Goal: Transaction & Acquisition: Purchase product/service

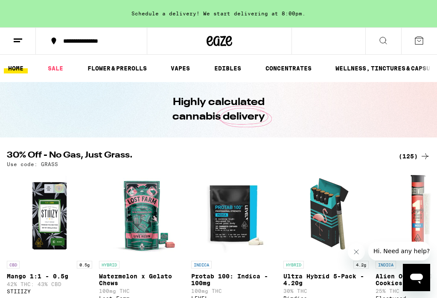
click at [112, 68] on link "FLOWER & PREROLLS" at bounding box center [117, 68] width 68 height 10
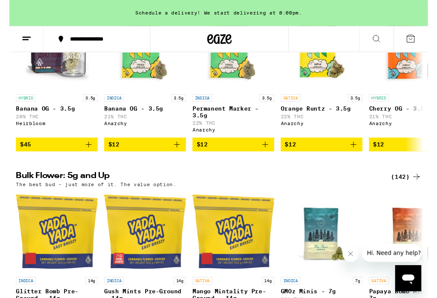
scroll to position [171, 0]
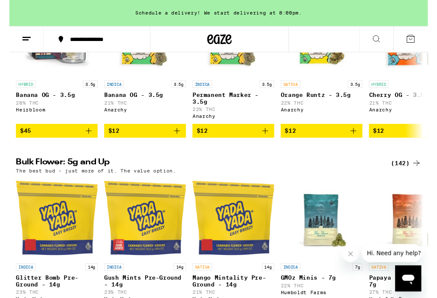
click at [351, 258] on button "Close message from company" at bounding box center [350, 253] width 17 height 17
click at [418, 175] on div "(142)" at bounding box center [414, 170] width 32 height 10
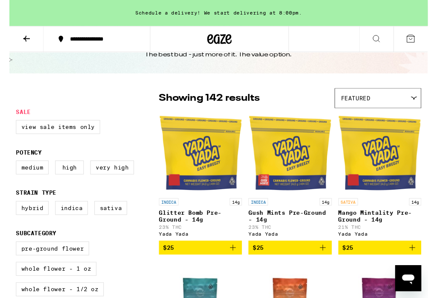
scroll to position [34, 0]
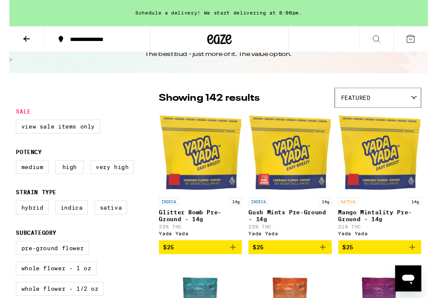
click at [20, 224] on label "Hybrid" at bounding box center [24, 216] width 34 height 15
click at [9, 211] on input "Hybrid" at bounding box center [9, 211] width 0 height 0
checkbox input "true"
click at [66, 224] on label "Indica" at bounding box center [65, 216] width 34 height 15
click at [9, 211] on input "Indica" at bounding box center [9, 211] width 0 height 0
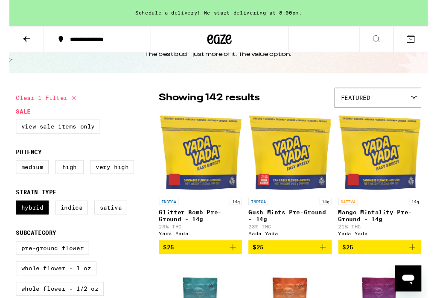
checkbox input "true"
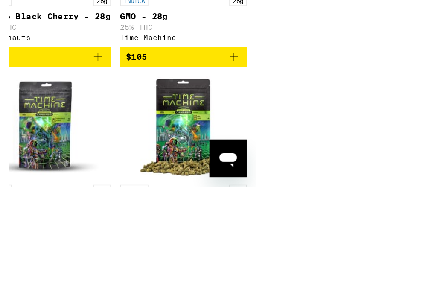
scroll to position [2916, 0]
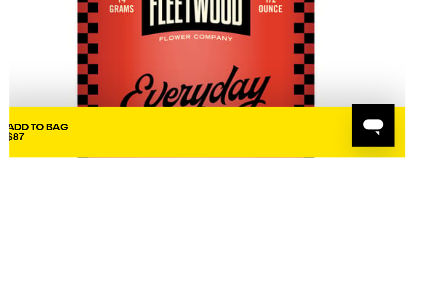
scroll to position [2915, 0]
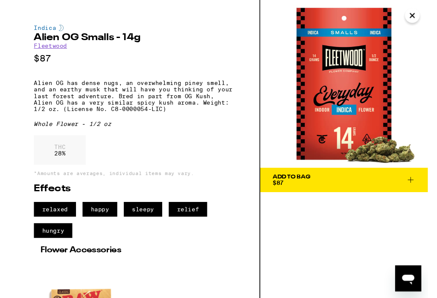
click at [424, 17] on button "Close" at bounding box center [420, 16] width 15 height 15
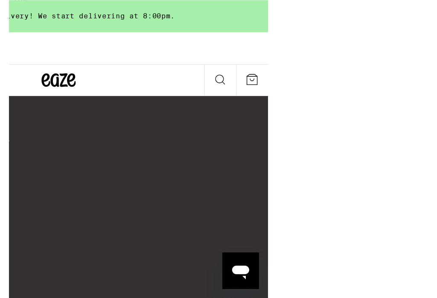
scroll to position [4733, 0]
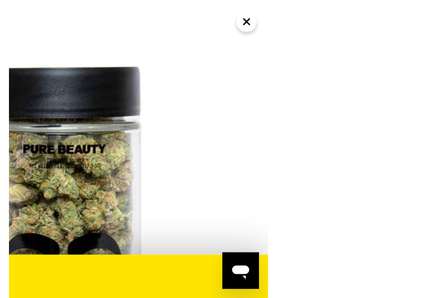
scroll to position [4733, 0]
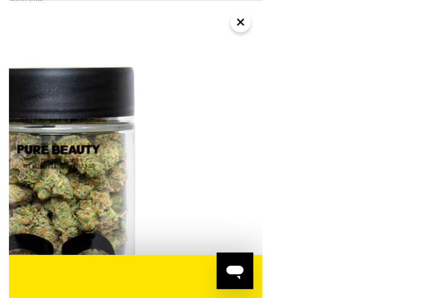
click at [296, 17] on icon "Close" at bounding box center [297, 16] width 10 height 13
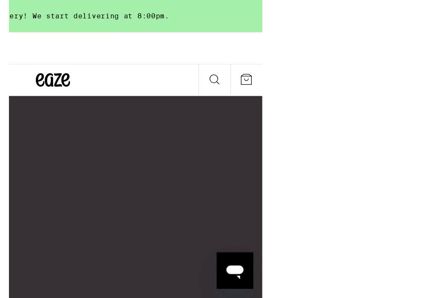
scroll to position [4733, 0]
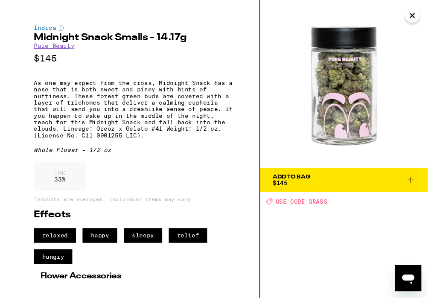
click at [427, 17] on button "Close" at bounding box center [420, 16] width 15 height 15
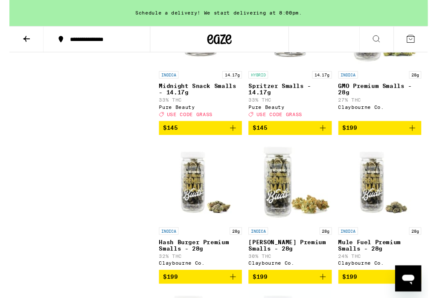
click at [258, 122] on div "HYBRID 14.17g Spritzer Smalls - 14.17g 33% THC Pure Beauty Deal Created with Sk…" at bounding box center [293, 98] width 87 height 48
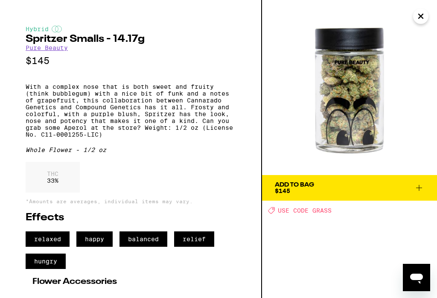
click at [426, 188] on button "Add To Bag $145" at bounding box center [349, 188] width 175 height 26
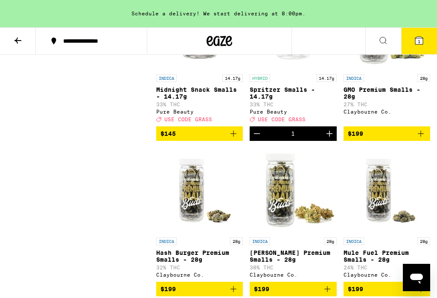
click at [419, 43] on span "1" at bounding box center [419, 41] width 3 height 5
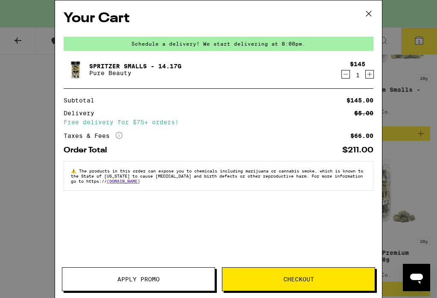
click at [142, 279] on span "Apply Promo" at bounding box center [138, 279] width 42 height 6
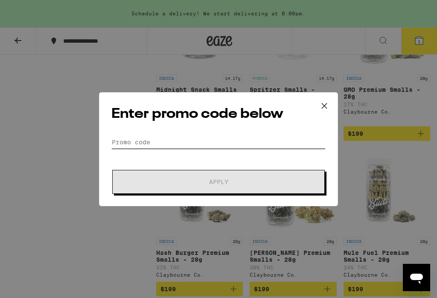
click at [115, 148] on input "Promo Code" at bounding box center [218, 142] width 214 height 13
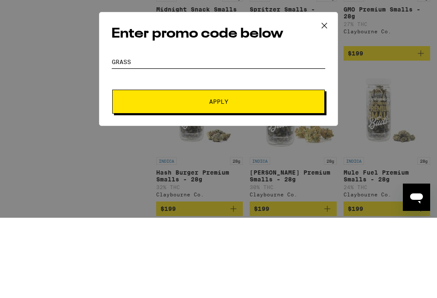
type input "Grass"
click at [167, 179] on span "Apply" at bounding box center [219, 182] width 154 height 6
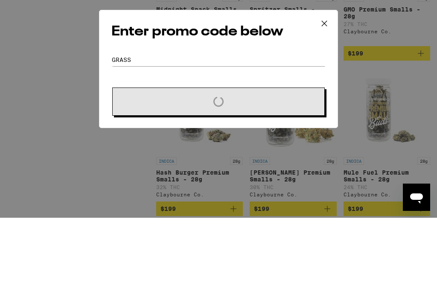
scroll to position [4736, 0]
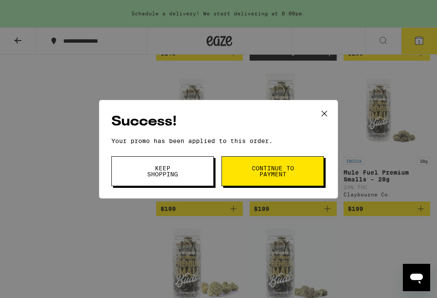
click at [257, 172] on span "Continue to payment" at bounding box center [273, 171] width 44 height 12
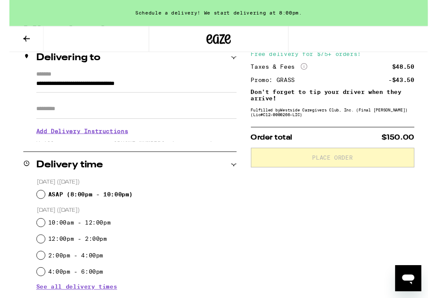
scroll to position [109, 0]
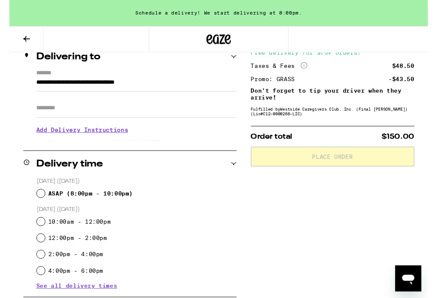
click at [37, 115] on input "Apt/Suite" at bounding box center [132, 112] width 209 height 20
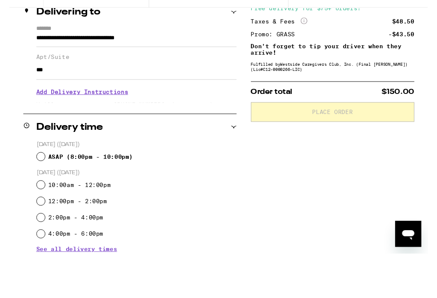
type input "***"
click at [29, 133] on h3 "Add Delivery Instructions" at bounding box center [132, 143] width 209 height 20
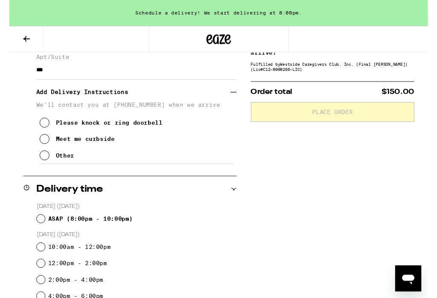
click at [41, 137] on button "Please knock or ring doorbell" at bounding box center [96, 127] width 128 height 17
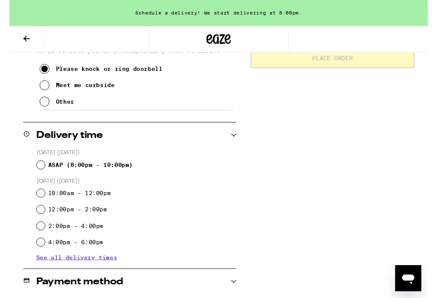
scroll to position [212, 0]
click at [35, 203] on input "10:00am - 12:00pm" at bounding box center [33, 201] width 9 height 9
radio input "true"
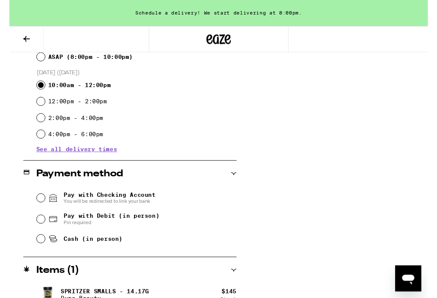
scroll to position [340, 0]
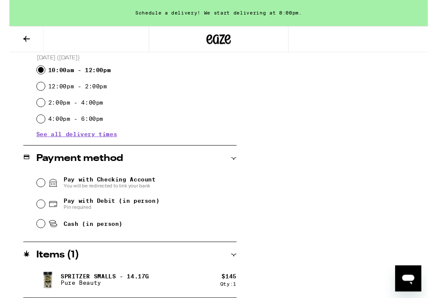
click at [30, 212] on input "Pay with Debit (in person) Pin required" at bounding box center [33, 213] width 9 height 9
radio input "true"
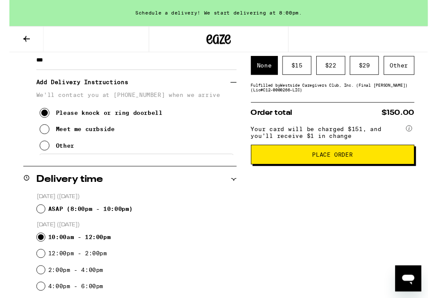
scroll to position [165, 0]
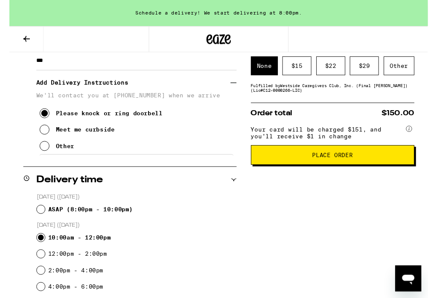
click at [392, 166] on button "Place Order" at bounding box center [337, 161] width 171 height 20
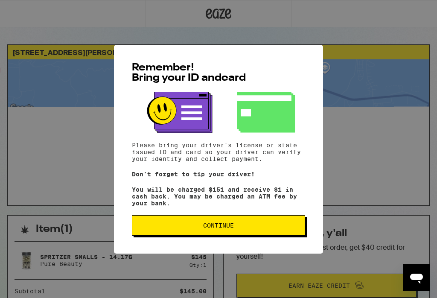
click at [160, 228] on span "Continue" at bounding box center [218, 225] width 159 height 6
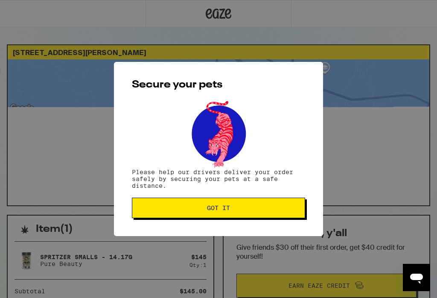
click at [161, 203] on button "Got it" at bounding box center [218, 208] width 173 height 20
